Goal: Information Seeking & Learning: Understand process/instructions

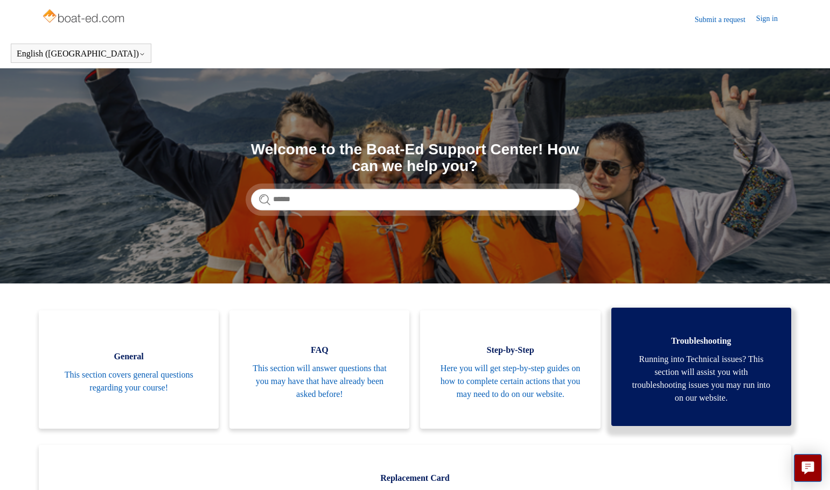
click at [694, 382] on span "Running into Technical issues? This section will assist you with troubleshootin…" at bounding box center [701, 379] width 148 height 52
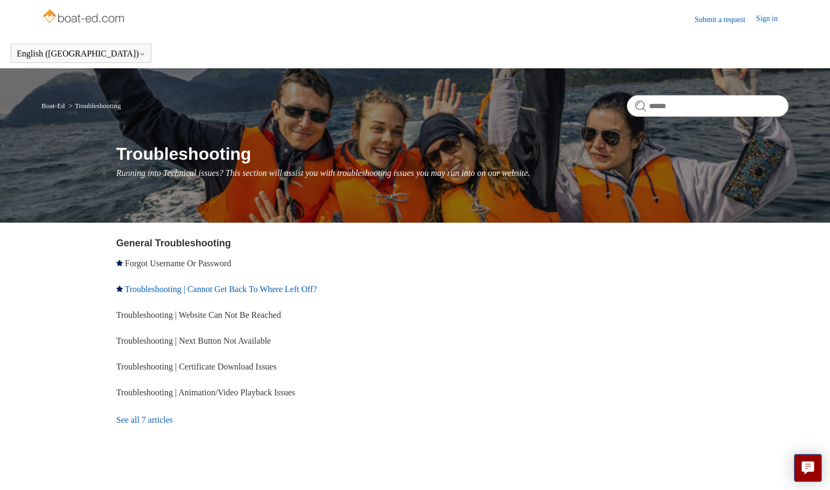
click at [310, 290] on link "Troubleshooting | Cannot Get Back To Where Left Off?" at bounding box center [220, 289] width 192 height 9
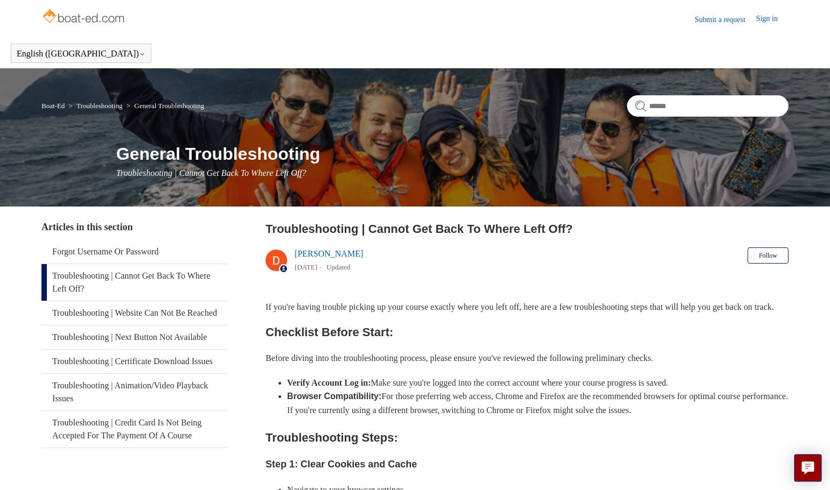
click at [381, 447] on h2 "Troubleshooting Steps:" at bounding box center [526, 438] width 523 height 19
click at [222, 178] on span "Troubleshooting | Cannot Get Back To Where Left Off?" at bounding box center [211, 173] width 190 height 9
click at [669, 328] on div "If you're having trouble picking up your course exactly where you left off, her…" at bounding box center [526, 480] width 523 height 361
click at [764, 23] on link "Sign in" at bounding box center [772, 19] width 32 height 13
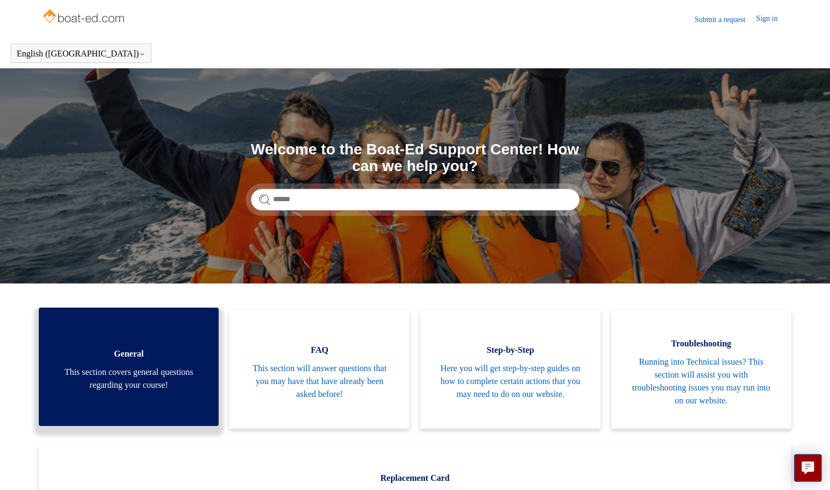
click at [137, 377] on span "This section covers general questions regarding your course!" at bounding box center [129, 379] width 148 height 26
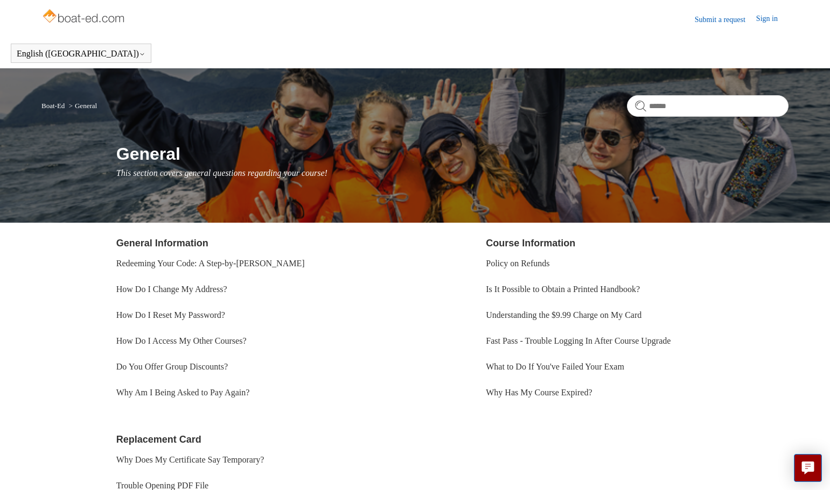
click at [761, 18] on link "Sign in" at bounding box center [772, 19] width 32 height 13
